Goal: Transaction & Acquisition: Purchase product/service

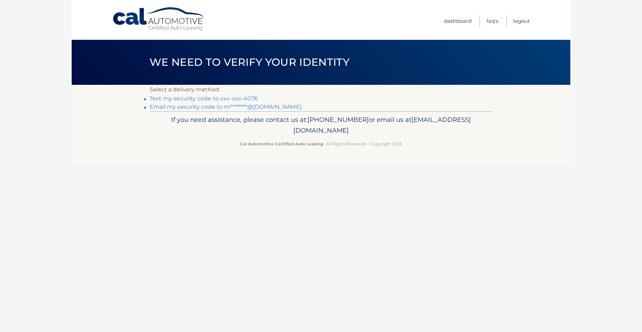
click at [216, 99] on link "Text my security code to xxx-xxx-4076" at bounding box center [204, 98] width 108 height 7
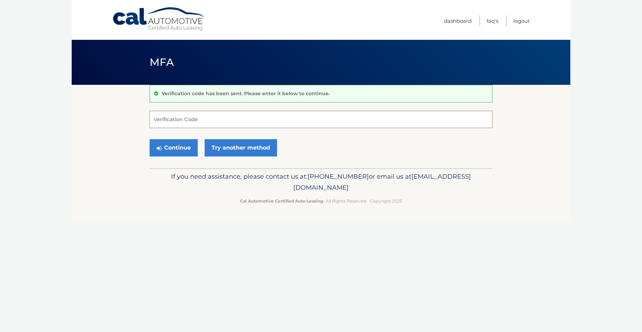
click at [182, 120] on input "Verification Code" at bounding box center [321, 119] width 343 height 17
type input "432951"
click at [176, 150] on button "Continue" at bounding box center [174, 147] width 48 height 17
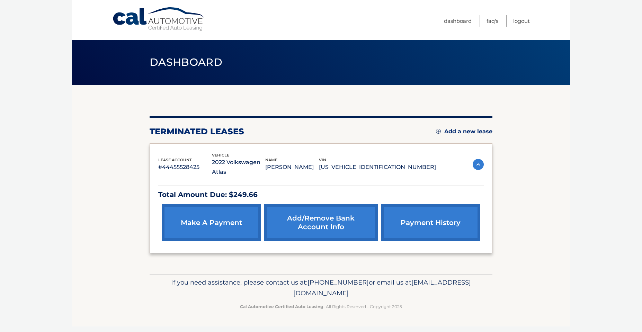
click at [434, 220] on link "payment history" at bounding box center [430, 222] width 99 height 37
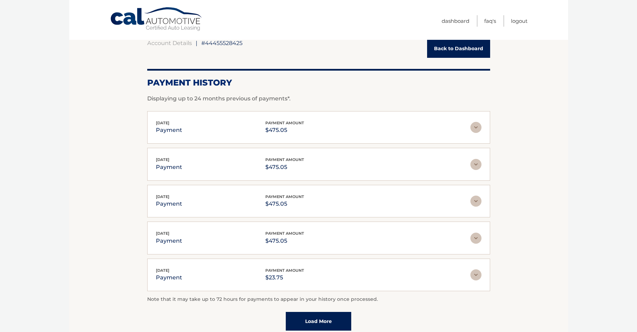
scroll to position [123, 0]
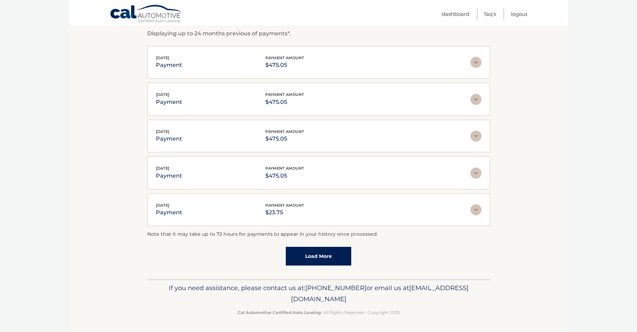
click at [334, 257] on link "Load More" at bounding box center [318, 256] width 65 height 19
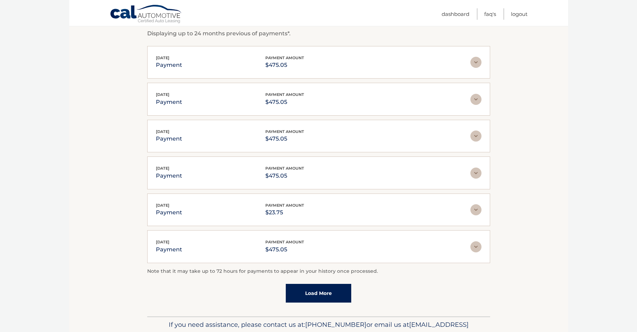
click at [305, 295] on link "Load More" at bounding box center [318, 293] width 65 height 19
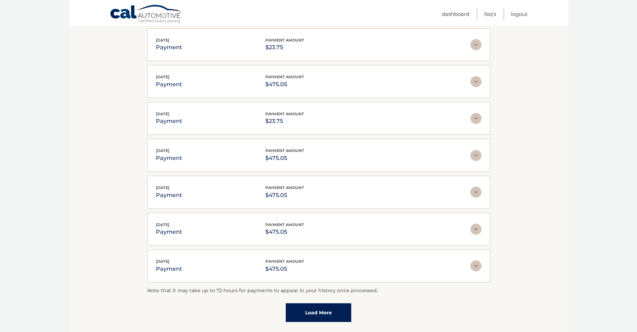
scroll to position [296, 0]
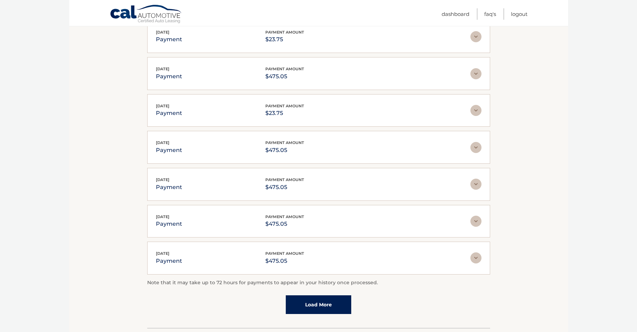
click at [320, 304] on link "Load More" at bounding box center [318, 305] width 65 height 19
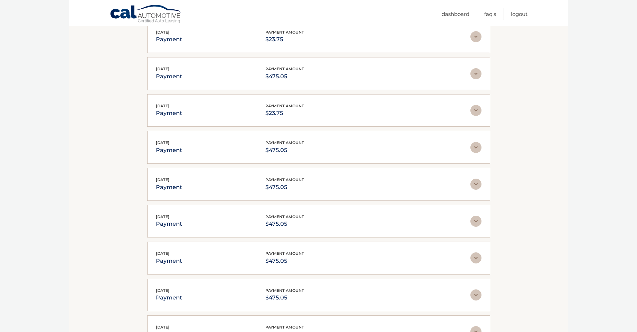
click at [320, 304] on div "Nov 01, 2024 payment payment amount $475.05 Late Charges $0.00 Miscelleneous Ch…" at bounding box center [318, 295] width 343 height 33
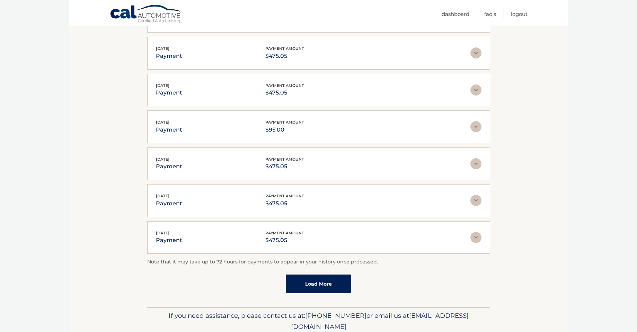
scroll to position [529, 0]
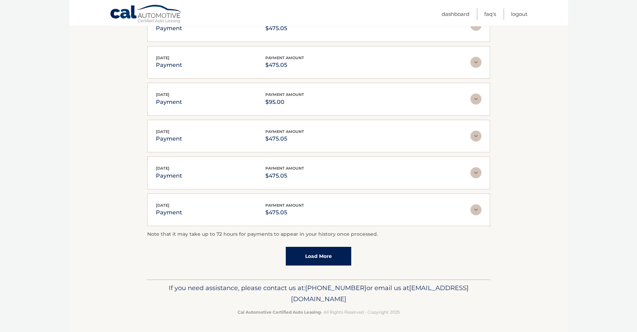
click at [324, 258] on link "Load More" at bounding box center [318, 256] width 65 height 19
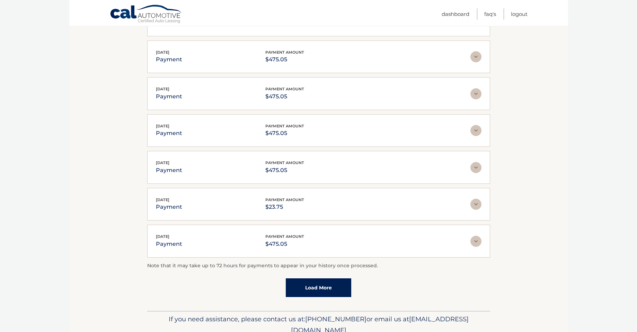
scroll to position [714, 0]
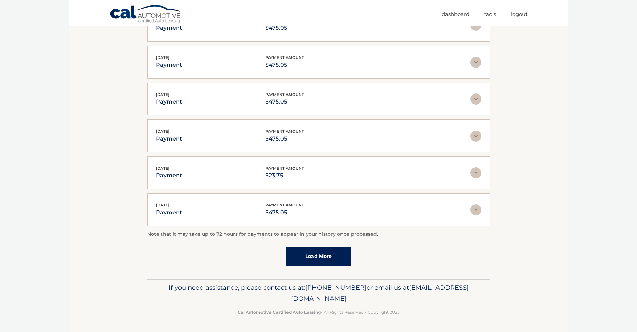
click at [325, 262] on link "Load More" at bounding box center [318, 256] width 65 height 19
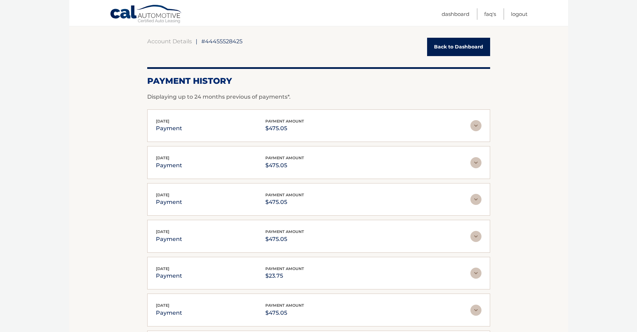
scroll to position [69, 0]
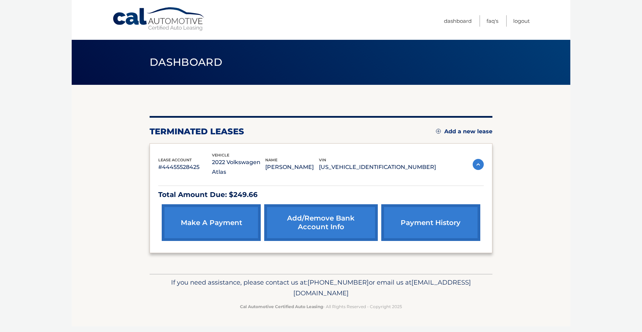
click at [221, 217] on link "make a payment" at bounding box center [211, 222] width 99 height 37
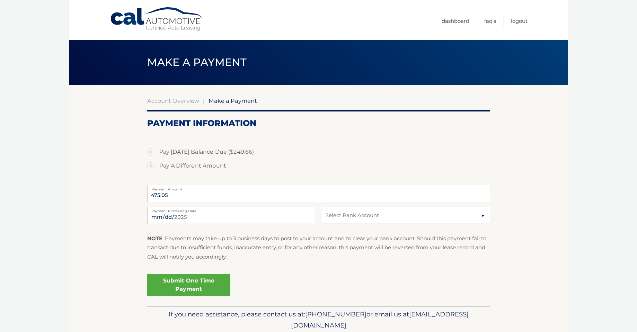
click at [483, 215] on select "Select Bank Account Checking JPMORGAN CHASE BANK, NA *****8750 Checking TD BANK…" at bounding box center [406, 215] width 168 height 17
select select "YjIwMzM1OTMtZWZlYi00N2FkLTkzMDYtMDY5ZGI5OTA5NzZm"
click at [322, 207] on select "Select Bank Account Checking JPMORGAN CHASE BANK, NA *****8750 Checking TD BANK…" at bounding box center [406, 215] width 168 height 17
click at [152, 153] on label "Pay [DATE] Balance Due ($249.66)" at bounding box center [318, 152] width 343 height 14
click at [152, 153] on input "Pay [DATE] Balance Due ($249.66)" at bounding box center [153, 150] width 7 height 11
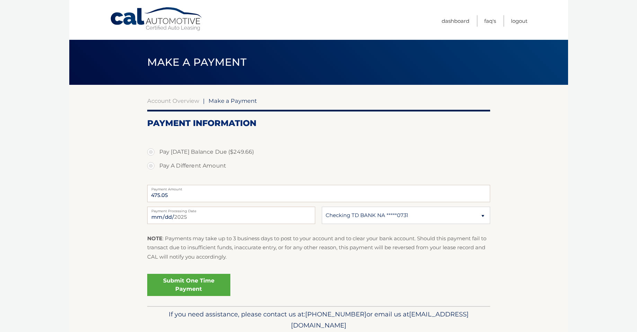
radio input "true"
type input "249.66"
click at [192, 286] on link "Submit One Time Payment" at bounding box center [188, 285] width 83 height 22
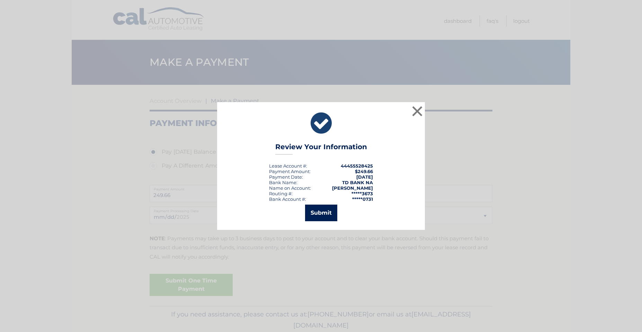
click at [324, 216] on button "Submit" at bounding box center [321, 213] width 32 height 17
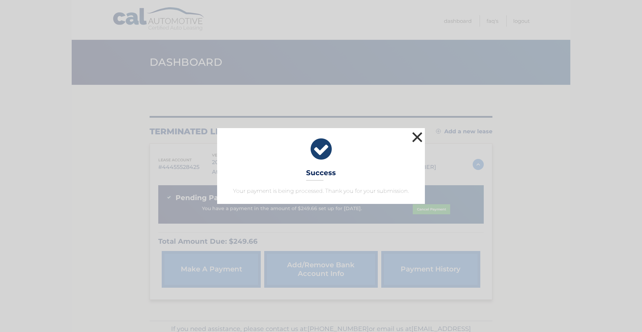
click at [417, 134] on button "×" at bounding box center [418, 137] width 14 height 14
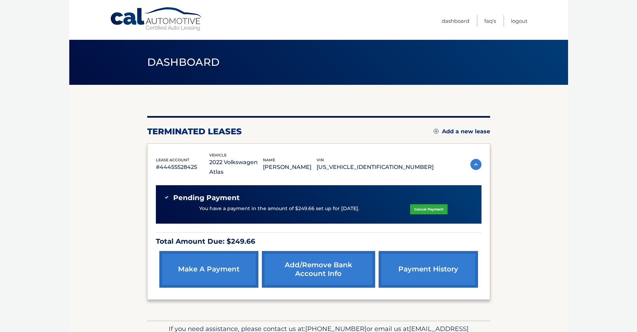
click at [476, 159] on img at bounding box center [476, 164] width 11 height 11
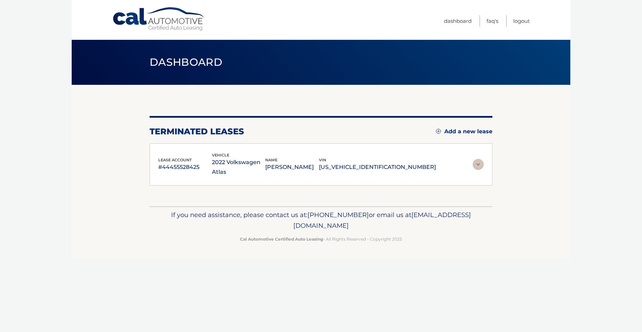
click at [476, 159] on img at bounding box center [478, 164] width 11 height 11
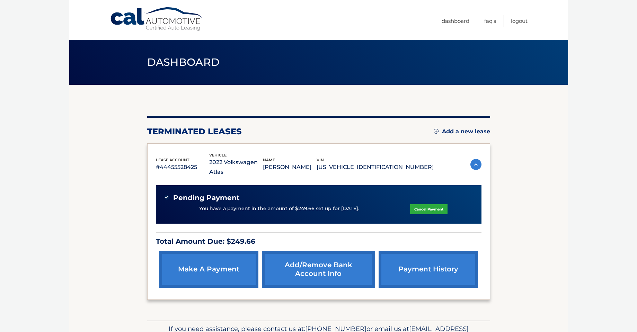
click at [468, 132] on link "Add a new lease" at bounding box center [462, 131] width 56 height 7
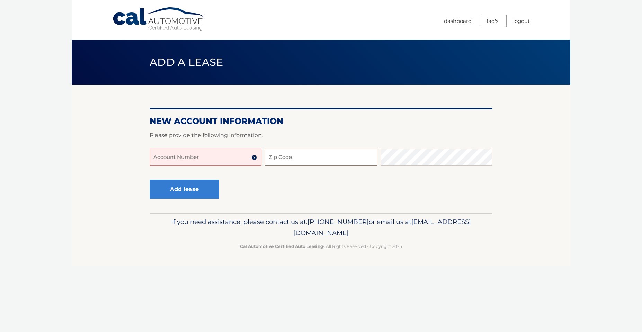
click at [281, 158] on input "Zip Code" at bounding box center [321, 157] width 112 height 17
type input "32968"
click at [191, 157] on input "Account Number" at bounding box center [206, 157] width 112 height 17
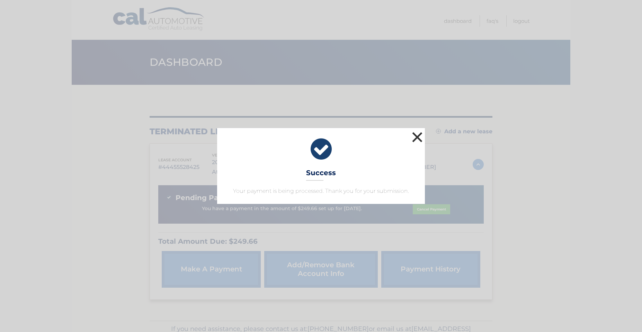
click at [418, 137] on button "×" at bounding box center [418, 137] width 14 height 14
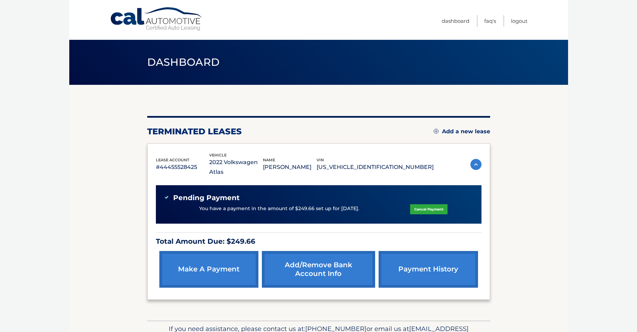
click at [423, 204] on link "Cancel Payment" at bounding box center [428, 209] width 37 height 10
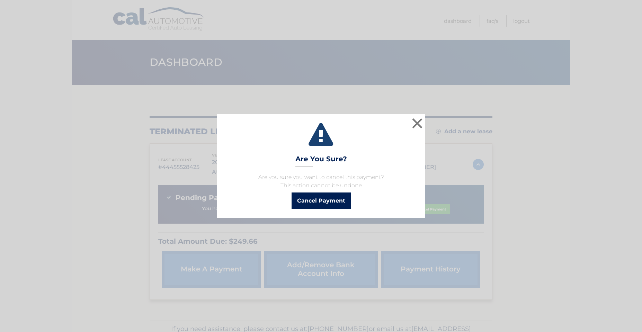
click at [328, 200] on button "Cancel Payment" at bounding box center [321, 201] width 59 height 17
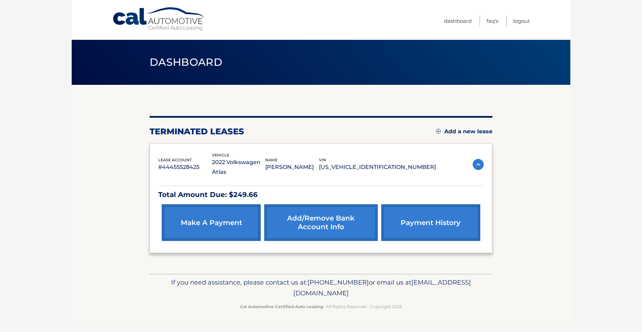
click at [438, 131] on img at bounding box center [438, 131] width 5 height 5
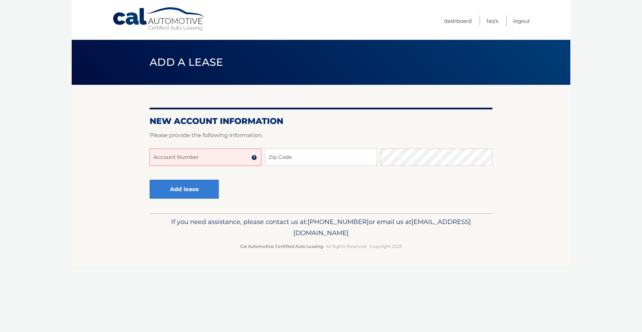
click at [190, 158] on input "Account Number" at bounding box center [206, 157] width 112 height 17
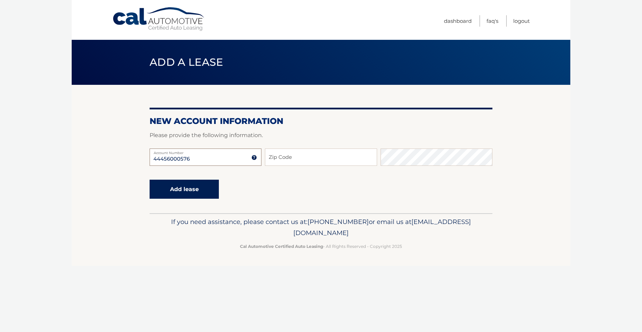
type input "44456000576"
click at [187, 195] on button "Add lease" at bounding box center [184, 189] width 69 height 19
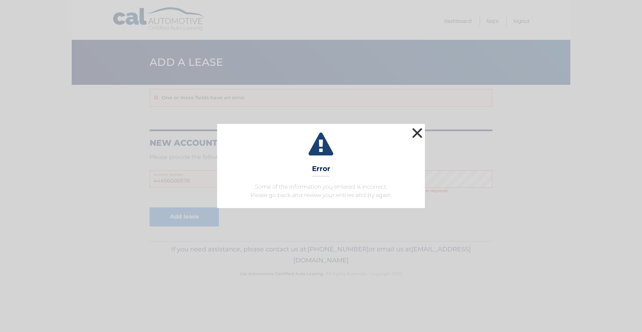
click at [416, 131] on button "×" at bounding box center [418, 133] width 14 height 14
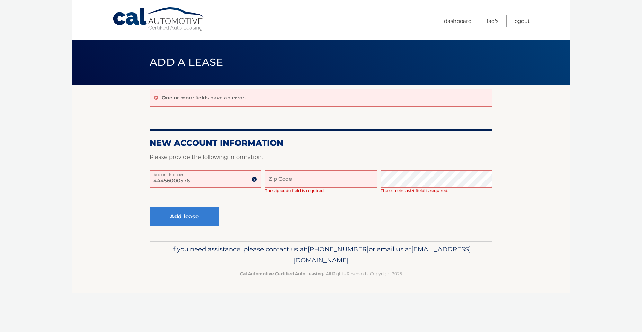
click at [278, 179] on input "Zip Code" at bounding box center [321, 178] width 112 height 17
type input "32968"
click at [191, 219] on button "Add lease" at bounding box center [184, 217] width 69 height 19
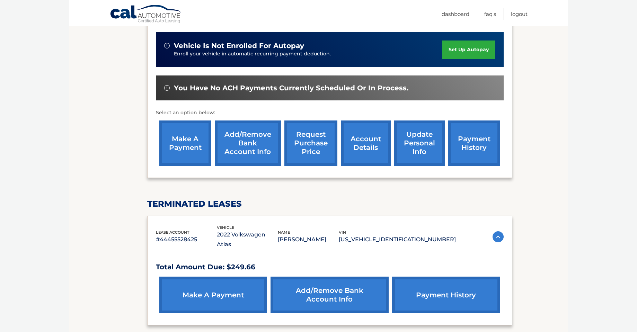
scroll to position [149, 0]
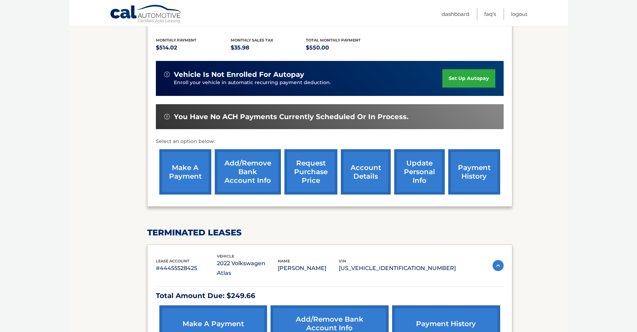
click at [182, 175] on link "make a payment" at bounding box center [185, 171] width 52 height 45
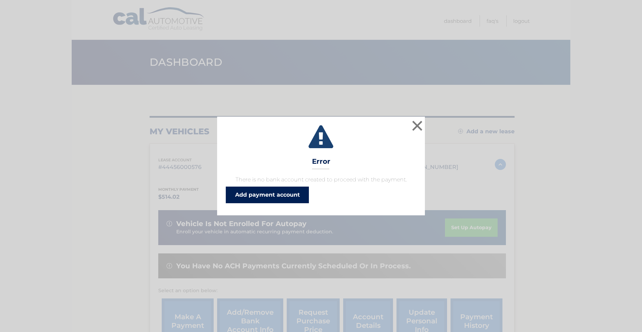
click at [272, 196] on link "Add payment account" at bounding box center [267, 195] width 83 height 17
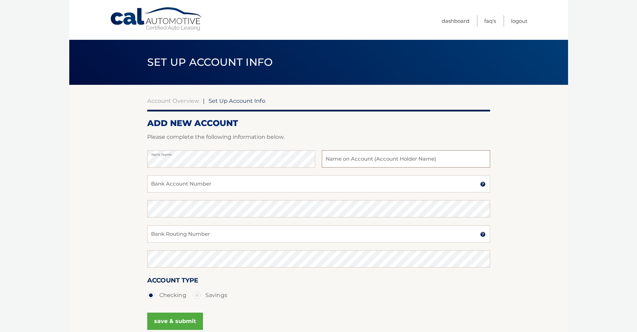
click at [371, 160] on input "text" at bounding box center [406, 158] width 168 height 17
click at [348, 160] on input "Manuel Natera Jr." at bounding box center [406, 158] width 168 height 17
type input "[PERSON_NAME]"
click at [177, 185] on input "Bank Account Number" at bounding box center [318, 183] width 343 height 17
type input "4250560731"
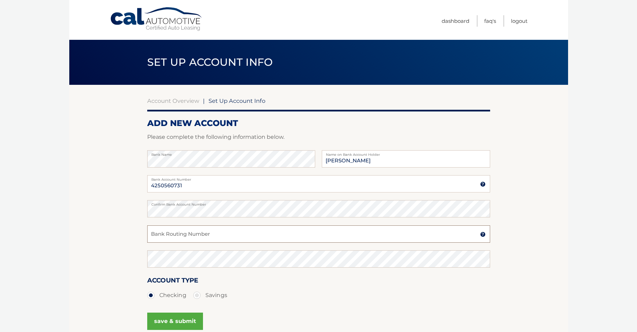
click at [177, 233] on input "Bank Routing Number" at bounding box center [318, 234] width 343 height 17
type input "026013673"
click at [175, 319] on button "save & submit" at bounding box center [175, 321] width 56 height 17
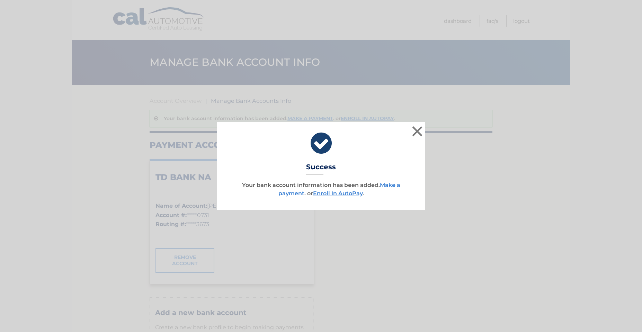
click at [393, 185] on link "Make a payment" at bounding box center [340, 189] width 122 height 15
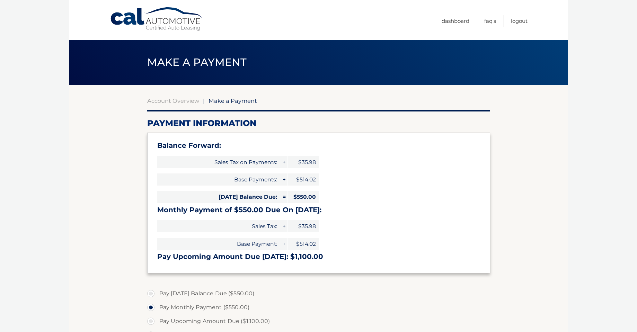
select select "ODNkYWZlM2MtMjRiOC00OGMyLThlYmEtMTRhYzAxNjJlMTY0"
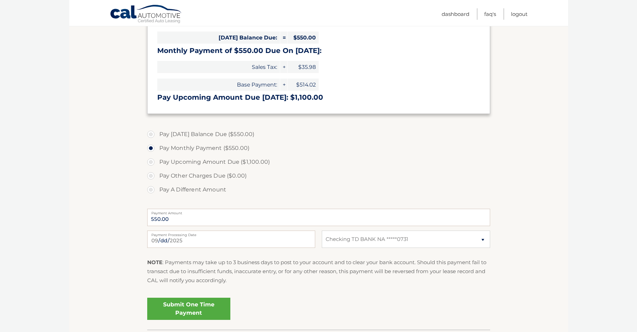
scroll to position [140, 0]
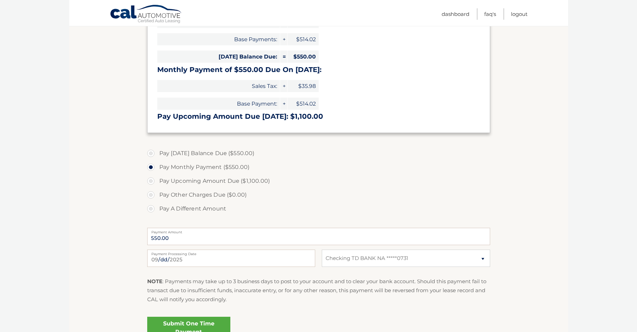
click at [150, 154] on label "Pay Today's Balance Due ($550.00)" at bounding box center [318, 154] width 343 height 14
click at [150, 154] on input "Pay Today's Balance Due ($550.00)" at bounding box center [153, 152] width 7 height 11
radio input "true"
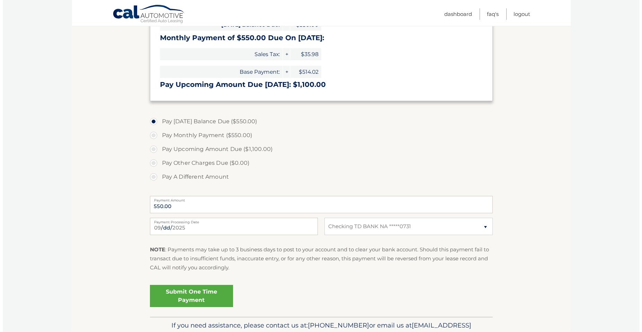
scroll to position [210, 0]
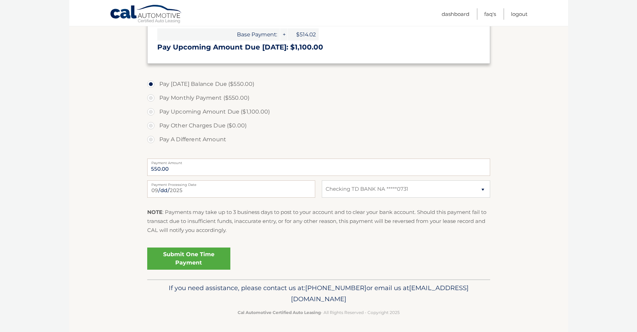
click at [199, 262] on link "Submit One Time Payment" at bounding box center [188, 259] width 83 height 22
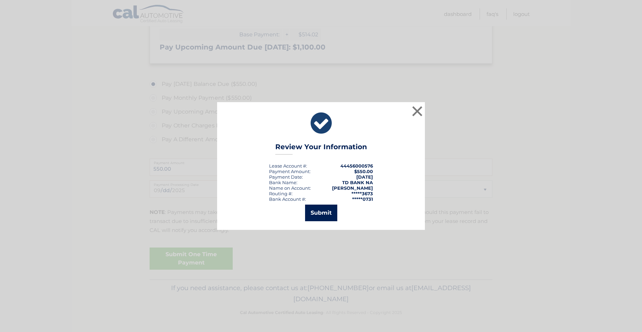
click at [323, 216] on button "Submit" at bounding box center [321, 213] width 32 height 17
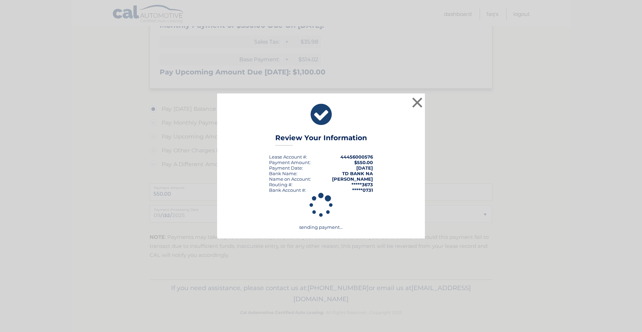
scroll to position [185, 0]
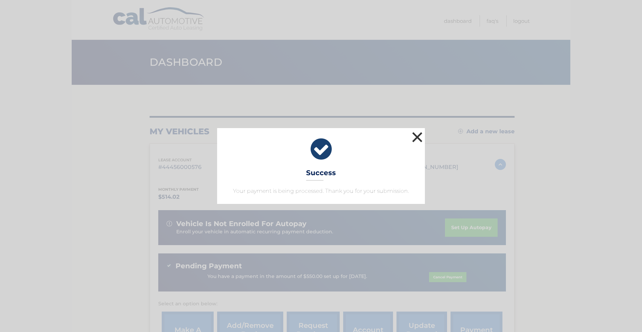
click at [417, 139] on button "×" at bounding box center [418, 137] width 14 height 14
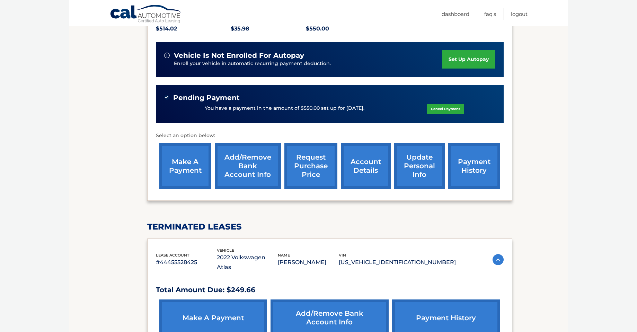
scroll to position [173, 0]
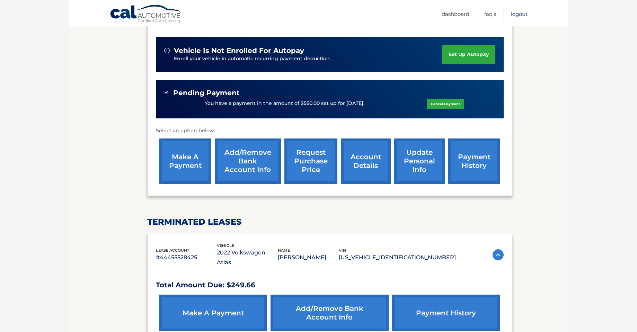
click at [521, 16] on link "Logout" at bounding box center [519, 13] width 17 height 11
